Goal: Task Accomplishment & Management: Use online tool/utility

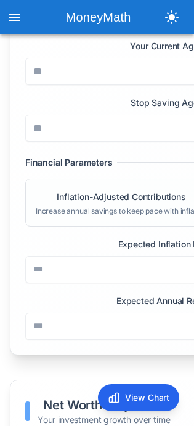
scroll to position [478, 0]
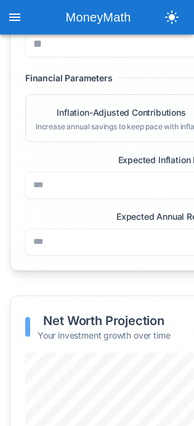
click at [20, 22] on icon "open drawer" at bounding box center [14, 17] width 15 height 15
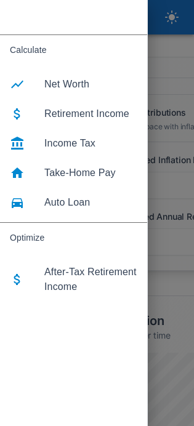
click at [74, 139] on span "Income Tax" at bounding box center [90, 143] width 93 height 15
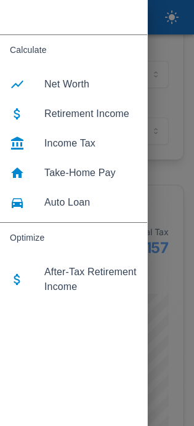
click at [184, 109] on div at bounding box center [97, 213] width 194 height 426
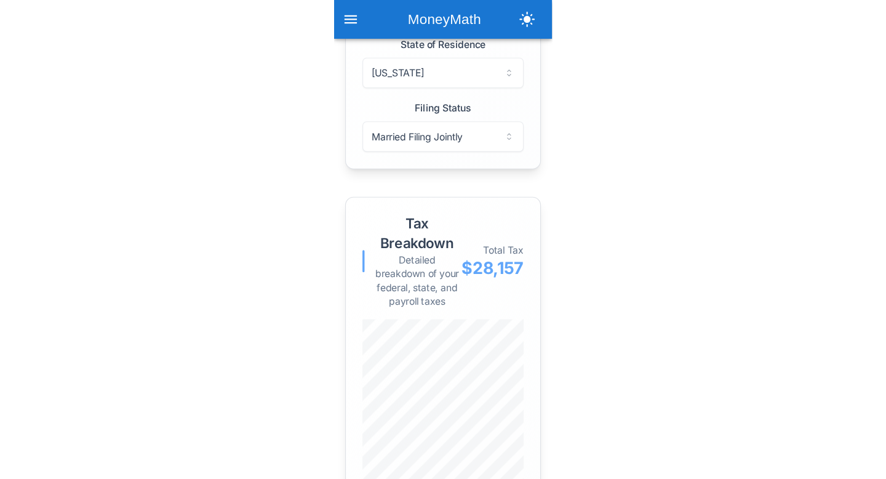
scroll to position [492, 0]
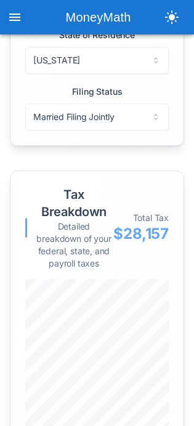
click at [18, 23] on icon "open drawer" at bounding box center [14, 17] width 15 height 15
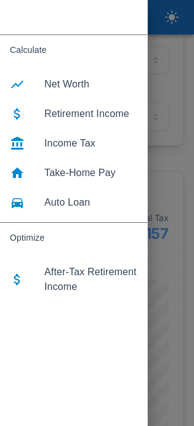
click at [79, 146] on span "Income Tax" at bounding box center [90, 143] width 93 height 15
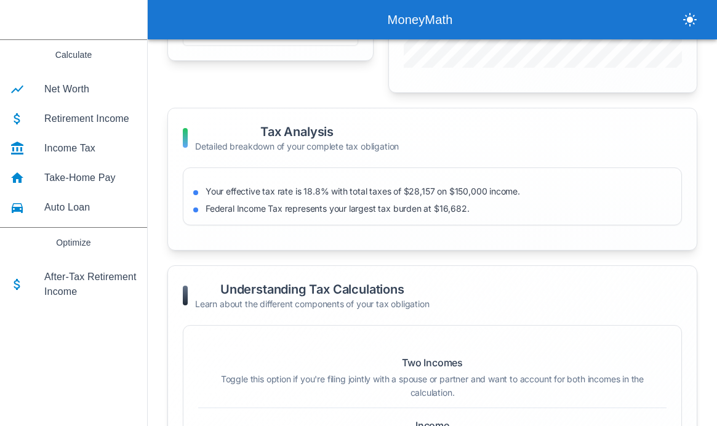
click at [398, 295] on h2 "Understanding Tax Calculations" at bounding box center [312, 289] width 234 height 17
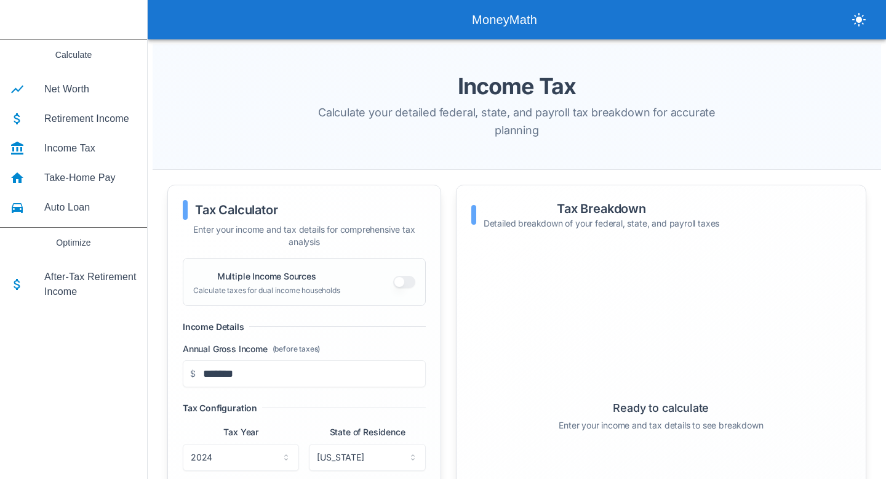
scroll to position [492, 0]
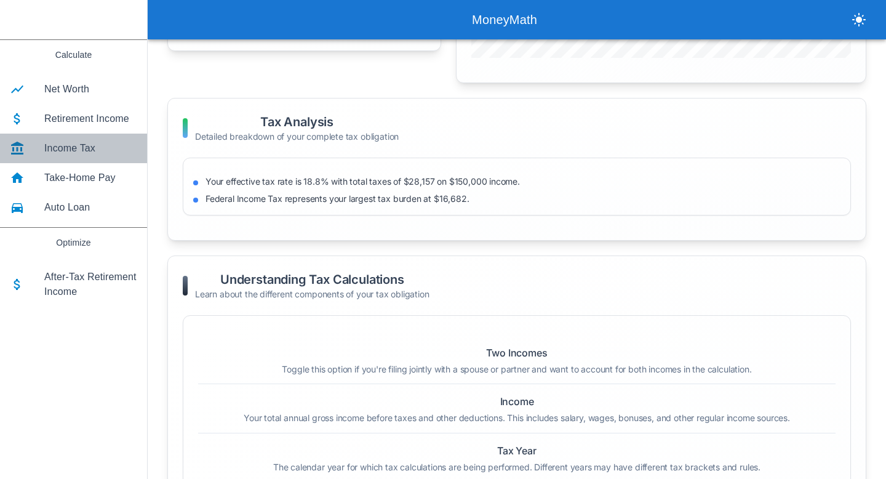
click at [78, 145] on span "Income Tax" at bounding box center [90, 148] width 93 height 15
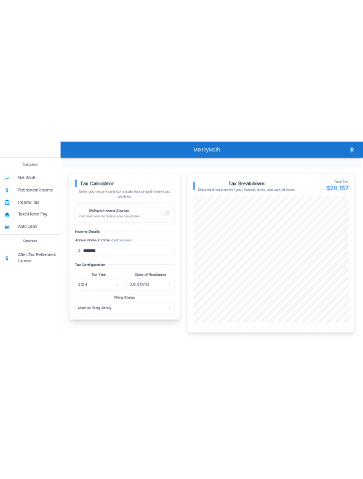
scroll to position [103, 0]
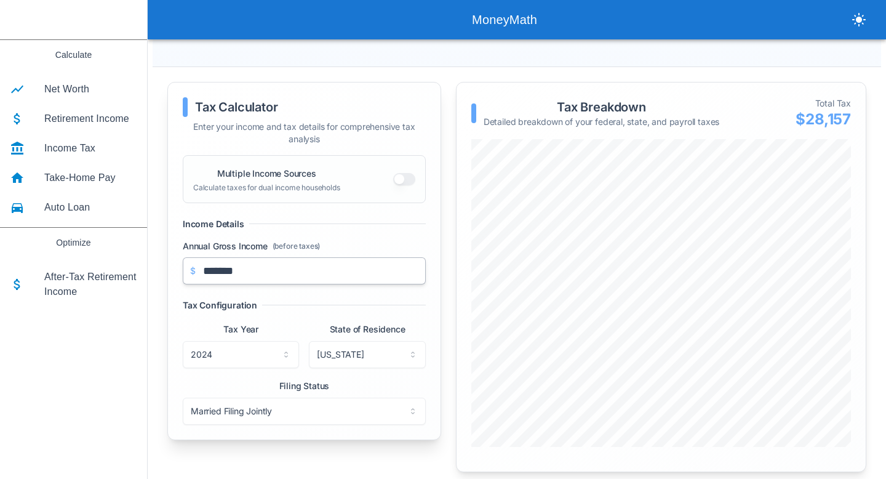
click at [295, 270] on input "*******" at bounding box center [304, 270] width 243 height 27
paste input "text"
type input "*******"
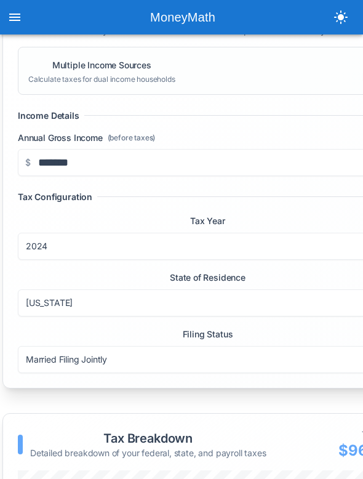
scroll to position [191, 18]
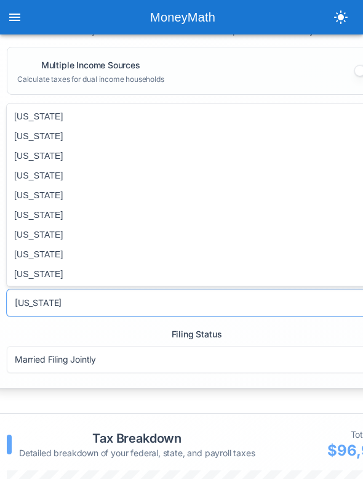
scroll to position [191, 0]
